Goal: Information Seeking & Learning: Compare options

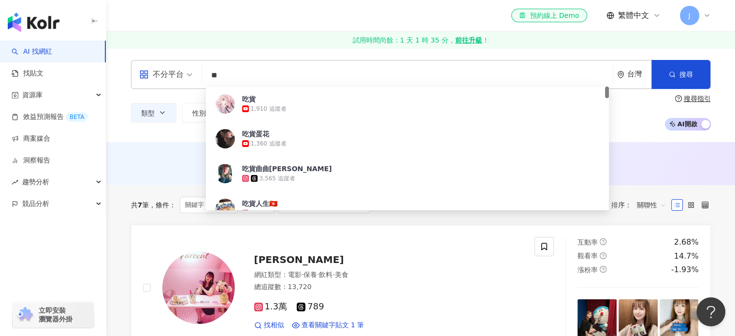
click at [338, 12] on div "el-icon-cs 預約線上 Demo 繁體中文 J" at bounding box center [421, 15] width 580 height 31
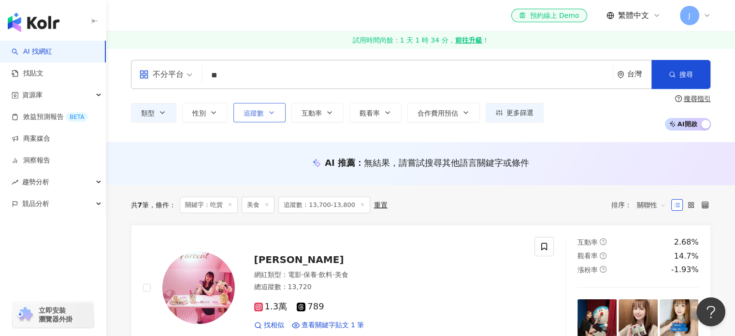
click at [254, 111] on span "追蹤數" at bounding box center [254, 113] width 20 height 8
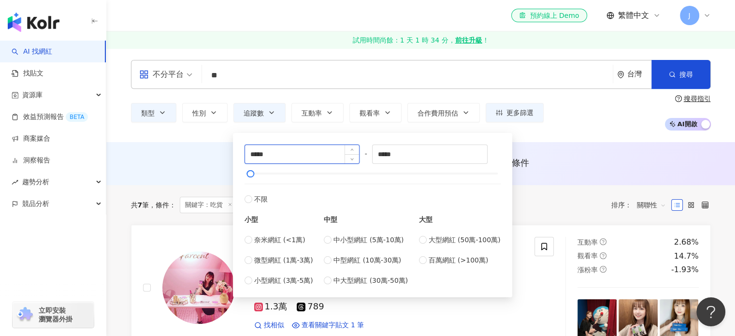
click at [261, 157] on input "*****" at bounding box center [302, 154] width 115 height 18
type input "*****"
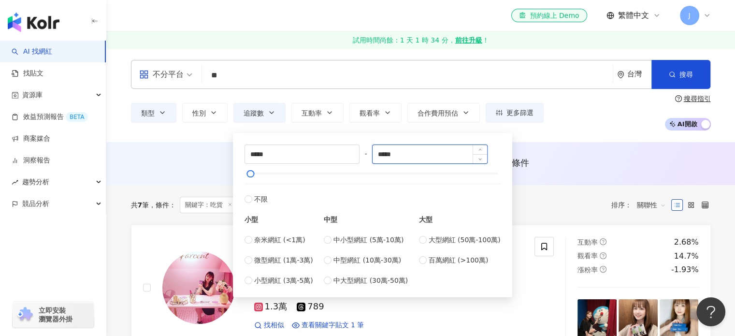
click at [393, 154] on input "*****" at bounding box center [430, 154] width 115 height 18
click at [404, 153] on input "*****" at bounding box center [430, 154] width 115 height 18
type input "*****"
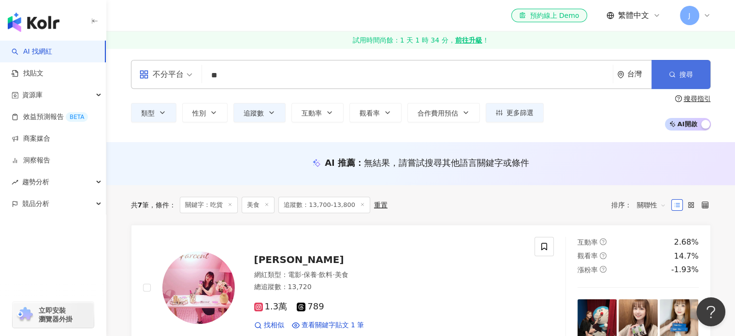
click at [665, 78] on button "搜尋" at bounding box center [681, 74] width 59 height 29
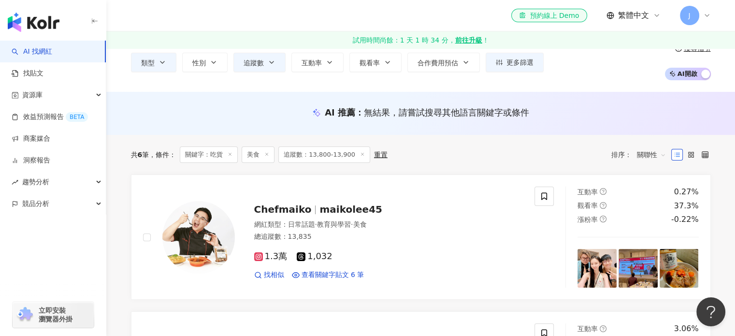
scroll to position [97, 0]
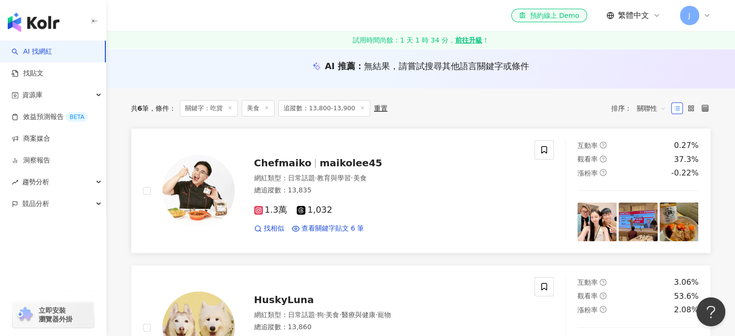
click at [292, 161] on span "Chefmaiko" at bounding box center [283, 163] width 58 height 12
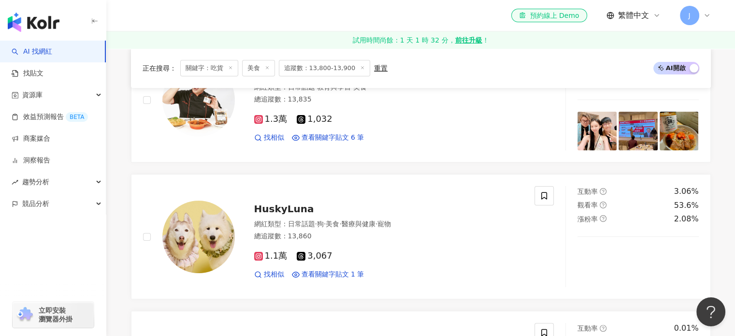
scroll to position [193, 0]
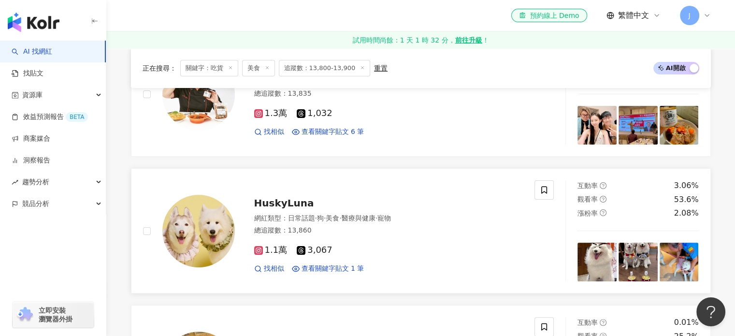
click at [278, 202] on span "HuskyLuna" at bounding box center [284, 203] width 60 height 12
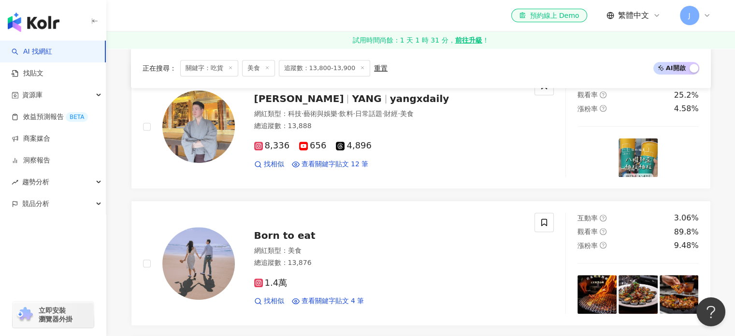
scroll to position [435, 0]
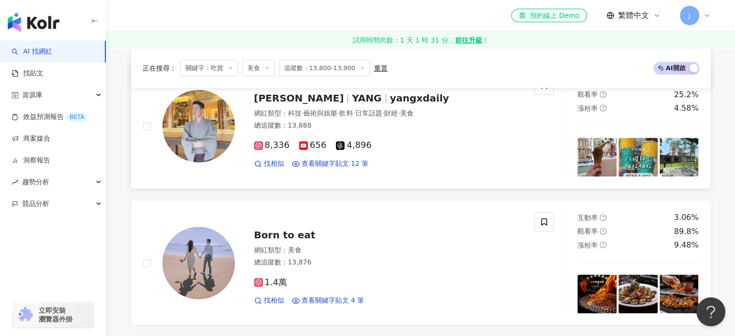
click at [352, 100] on span "YANG" at bounding box center [366, 98] width 29 height 12
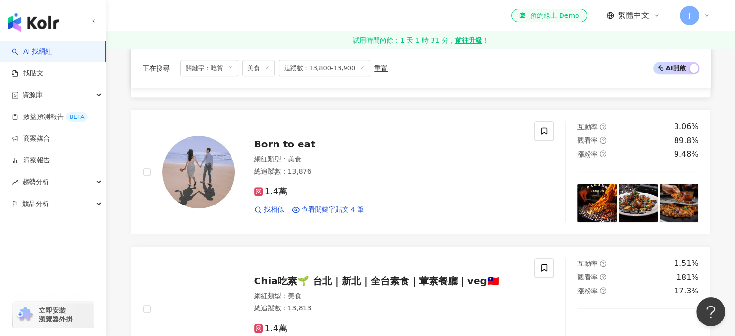
scroll to position [532, 0]
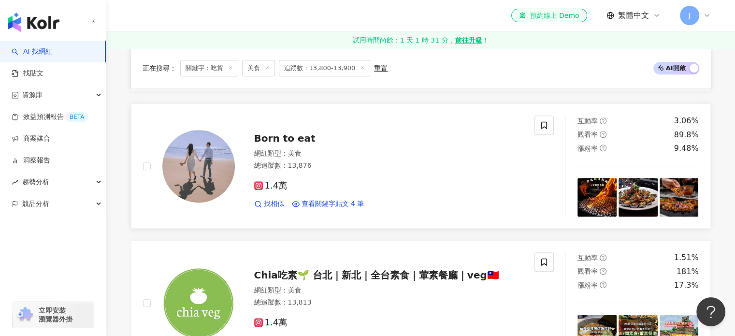
click at [290, 140] on span "Born to eat" at bounding box center [284, 138] width 61 height 12
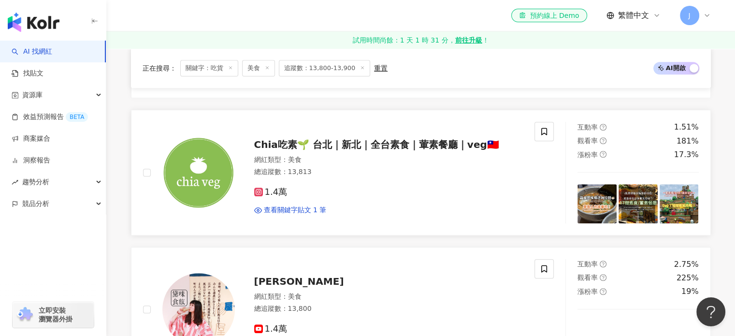
scroll to position [677, 0]
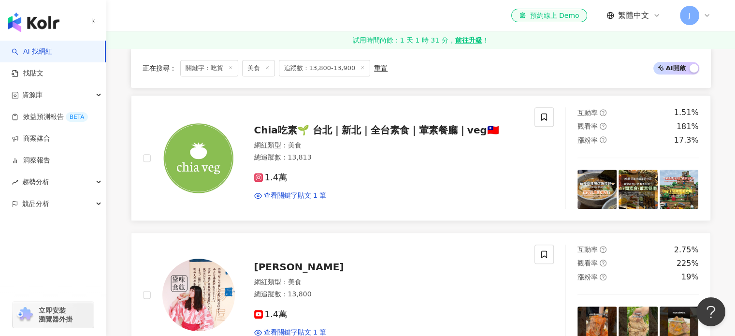
click at [280, 127] on span "Chia吃素🌱 台北｜新北｜全台素食｜葷素餐廳｜veg🇹🇼" at bounding box center [376, 130] width 245 height 12
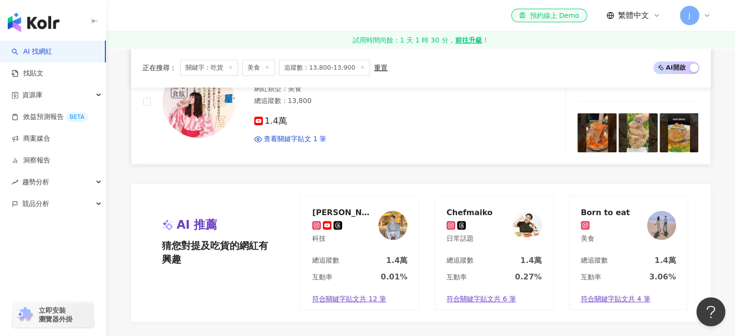
scroll to position [822, 0]
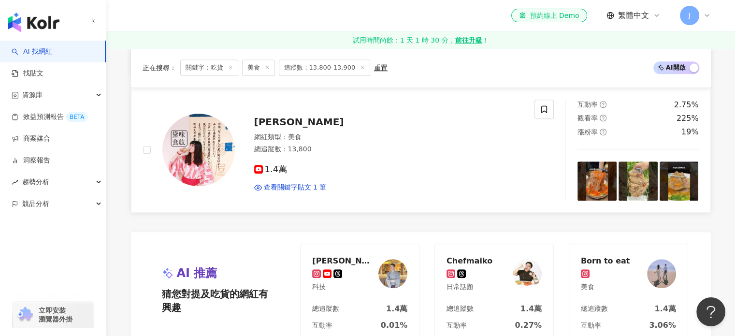
click at [269, 121] on span "[PERSON_NAME]" at bounding box center [299, 122] width 90 height 12
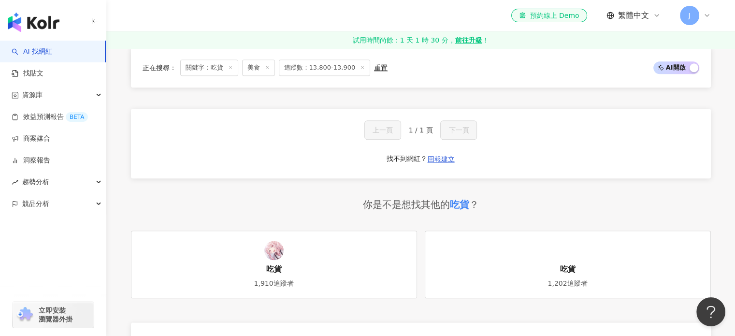
scroll to position [1209, 0]
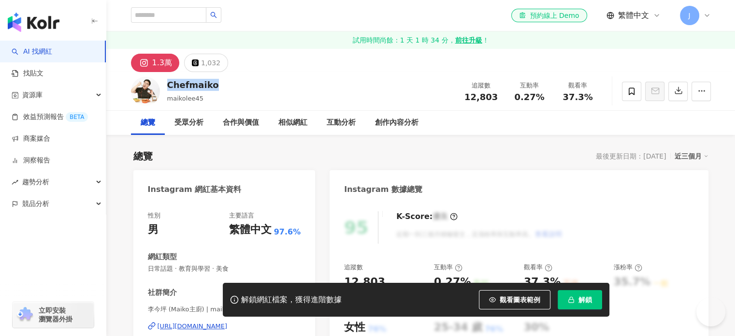
drag, startPoint x: 190, startPoint y: 88, endPoint x: 167, endPoint y: 85, distance: 23.9
click at [167, 85] on div "Chefmaiko maikolee45 追蹤數 12,803 互動率 0.27% 觀看率 37.3%" at bounding box center [421, 91] width 619 height 38
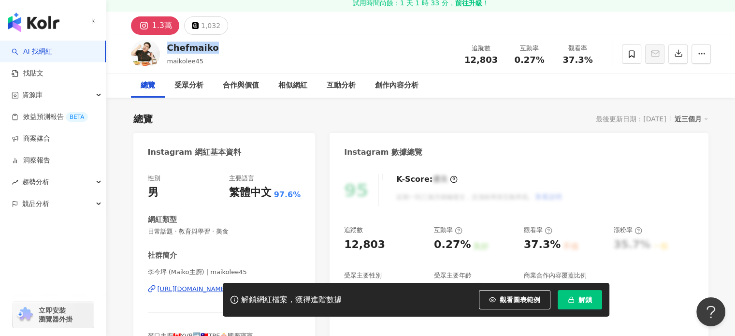
scroll to position [48, 0]
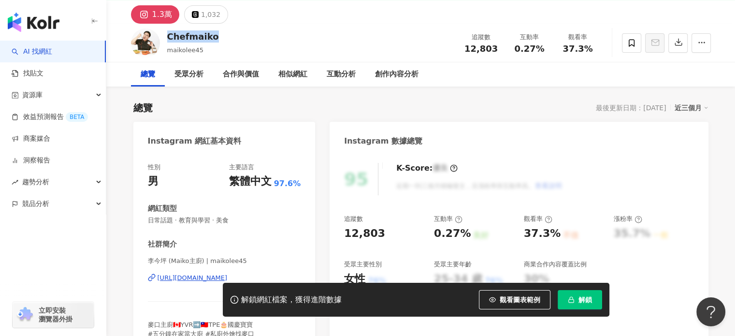
click at [207, 274] on div "https://www.instagram.com/maikolee45/" at bounding box center [193, 278] width 70 height 9
click at [574, 297] on button "解鎖" at bounding box center [580, 299] width 44 height 19
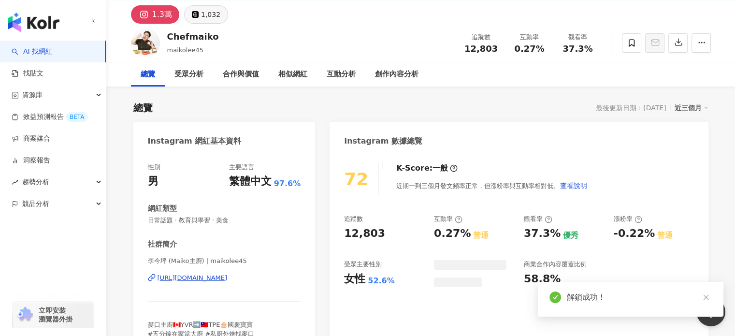
click at [206, 19] on div "1,032" at bounding box center [210, 15] width 19 height 14
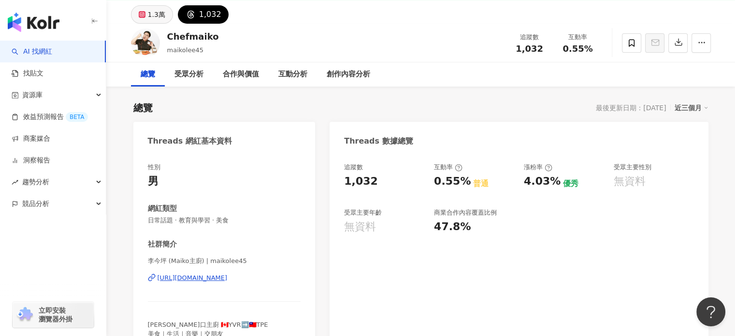
click at [146, 12] on button "1.3萬" at bounding box center [152, 14] width 42 height 18
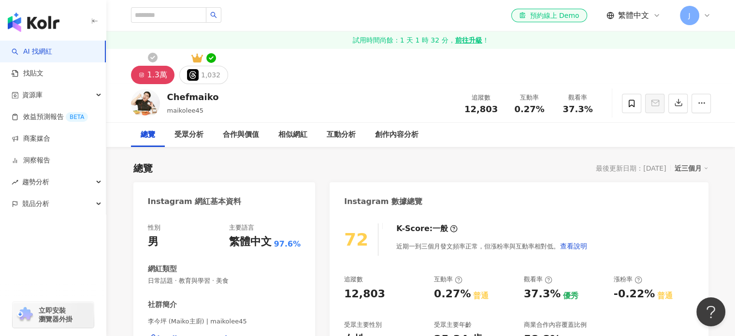
scroll to position [97, 0]
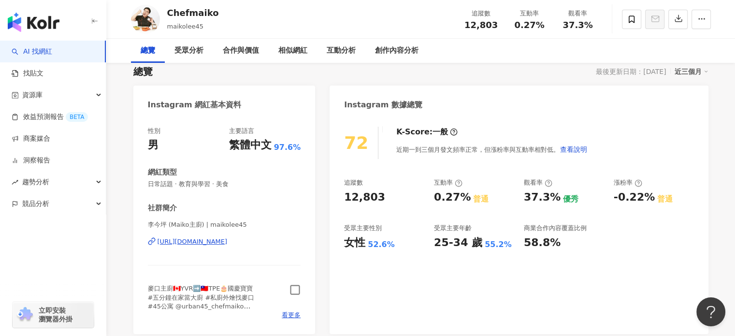
click at [294, 292] on icon "button" at bounding box center [295, 289] width 11 height 11
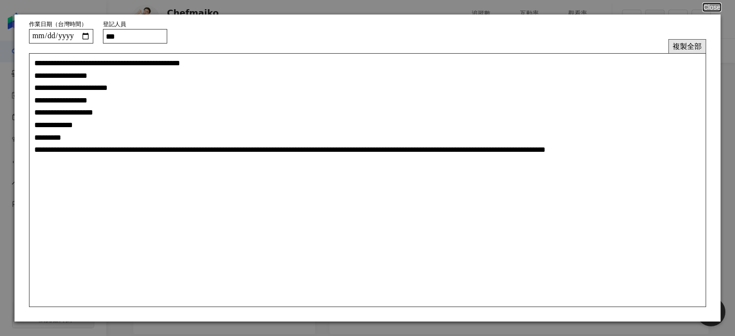
click at [683, 46] on button "複製全部" at bounding box center [688, 46] width 38 height 14
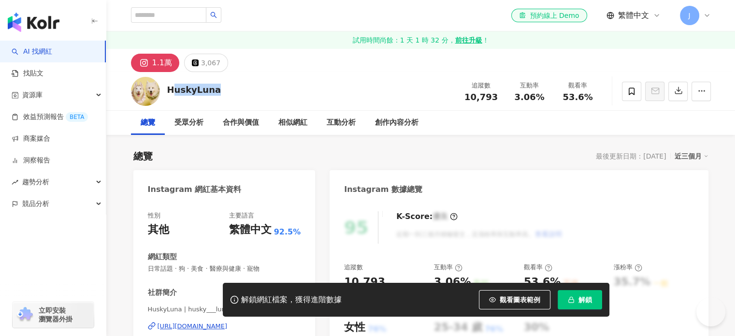
drag, startPoint x: 215, startPoint y: 92, endPoint x: 166, endPoint y: 92, distance: 48.8
click at [166, 92] on div "HuskyLuna 追蹤數 10,793 互動率 3.06% 觀看率 53.6%" at bounding box center [421, 91] width 619 height 38
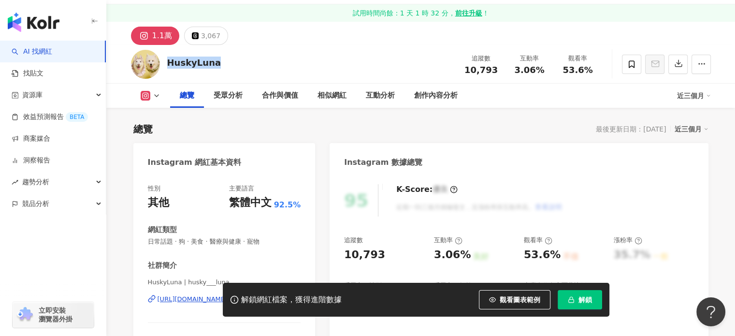
scroll to position [145, 0]
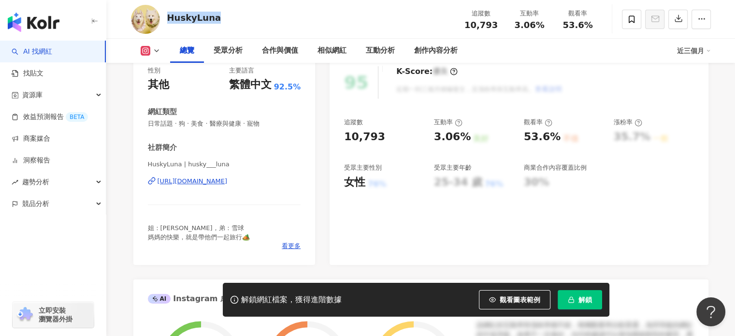
click at [228, 181] on div "https://www.instagram.com/husky___luna/" at bounding box center [193, 181] width 70 height 9
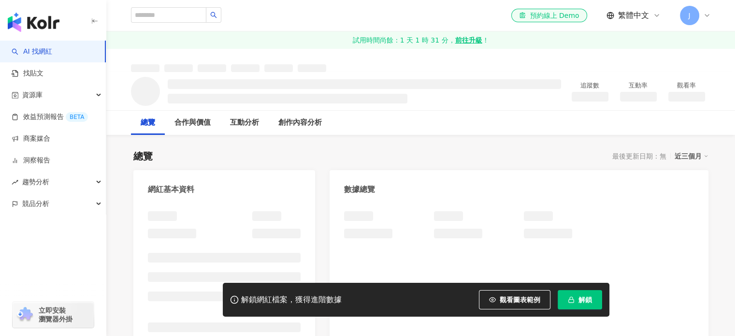
click at [165, 84] on div "追蹤數 互動率 觀看率" at bounding box center [421, 91] width 619 height 38
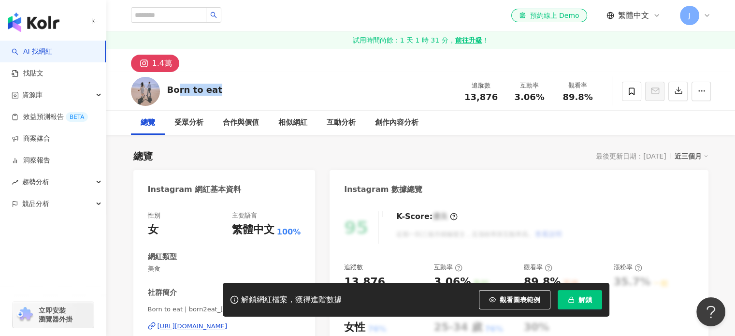
drag, startPoint x: 215, startPoint y: 88, endPoint x: 168, endPoint y: 87, distance: 46.4
click at [168, 87] on div "Born to eat 追蹤數 13,876 互動率 3.06% 觀看率 89.8%" at bounding box center [421, 91] width 619 height 38
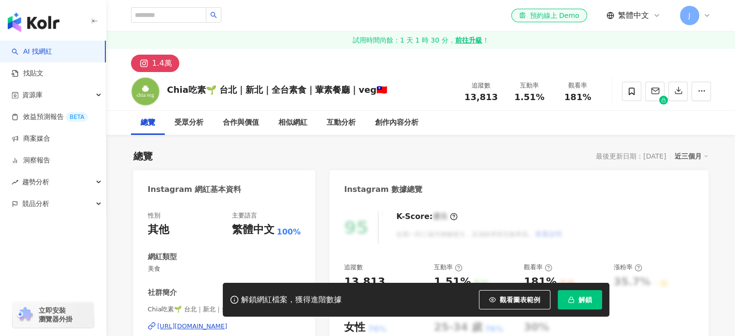
scroll to position [48, 0]
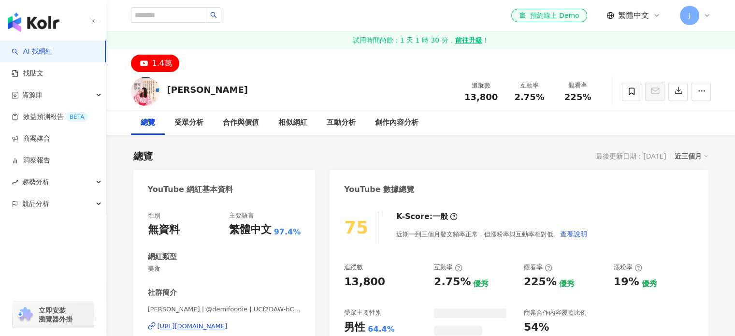
drag, startPoint x: 179, startPoint y: 90, endPoint x: 165, endPoint y: 88, distance: 13.7
click at [165, 88] on div "[PERSON_NAME] 追蹤數 13,800 互動率 2.75% 觀看率 225%" at bounding box center [421, 91] width 619 height 38
